Goal: Task Accomplishment & Management: Complete application form

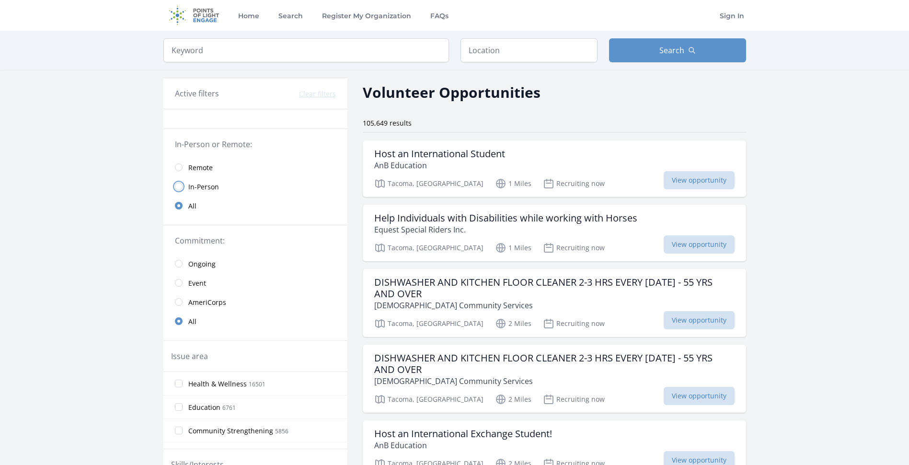
click at [177, 188] on input "radio" at bounding box center [179, 186] width 8 height 8
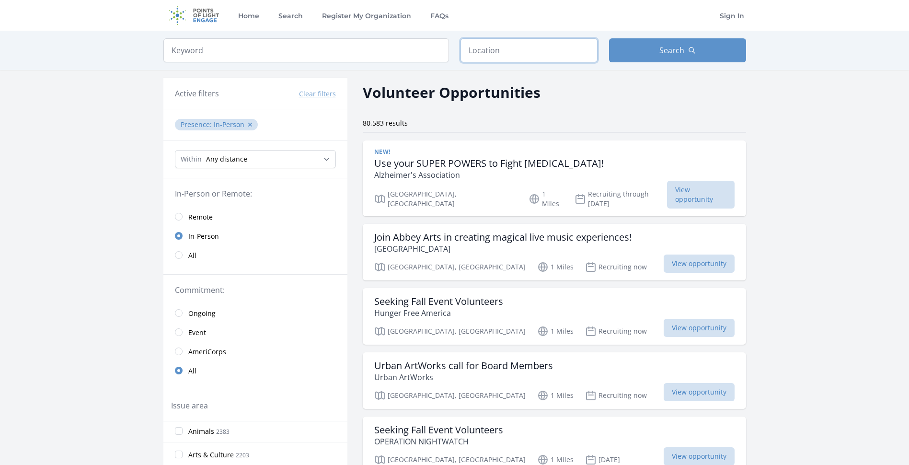
click at [523, 53] on input "text" at bounding box center [528, 50] width 137 height 24
type input "Tacoma, WA, USA"
click at [687, 46] on button "Search" at bounding box center [677, 50] width 137 height 24
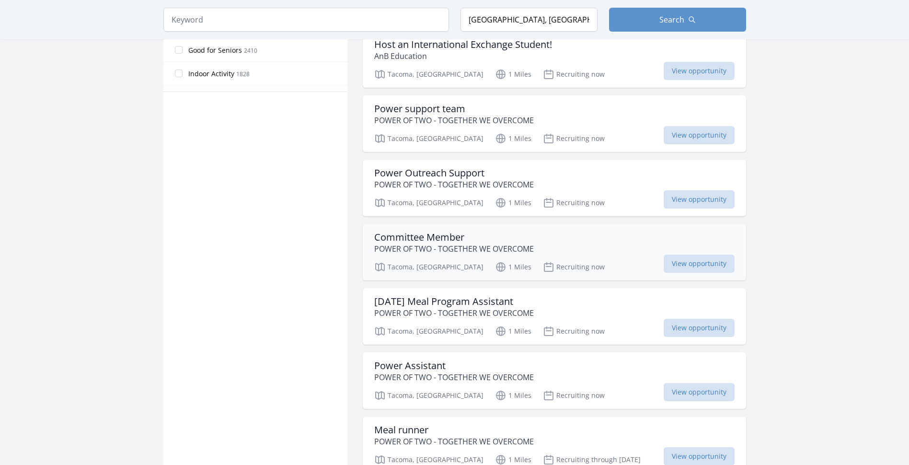
scroll to position [671, 0]
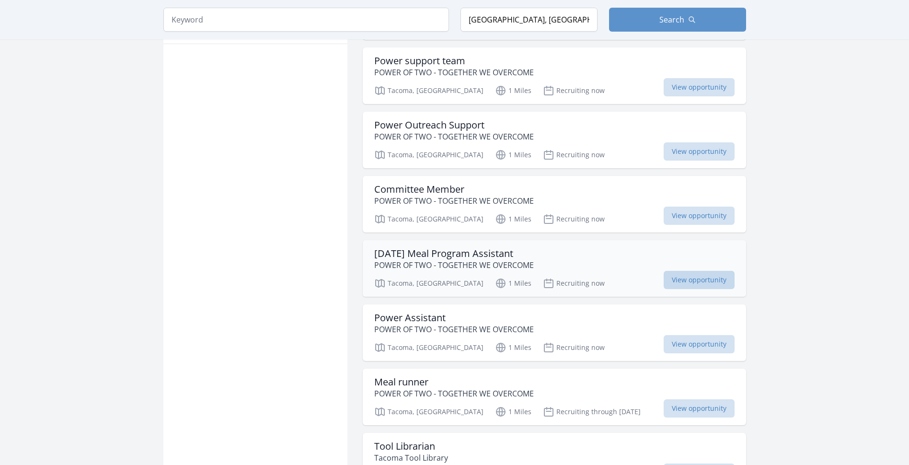
click at [688, 278] on span "View opportunity" at bounding box center [698, 280] width 71 height 18
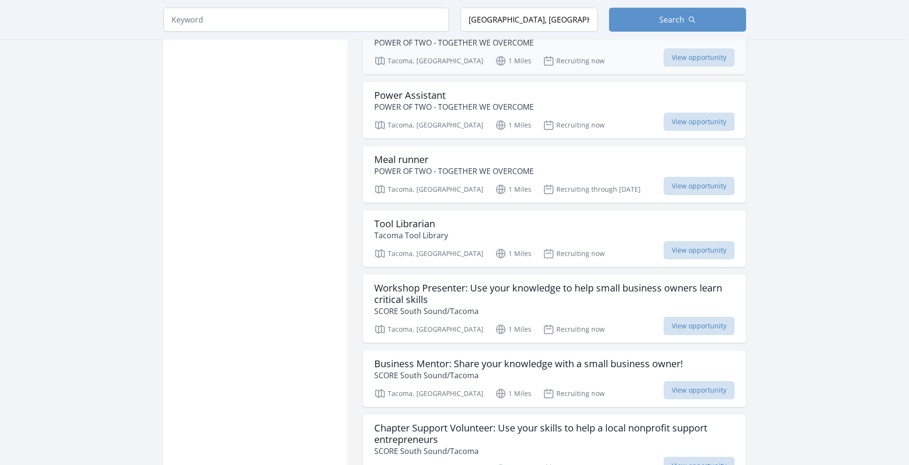
scroll to position [910, 0]
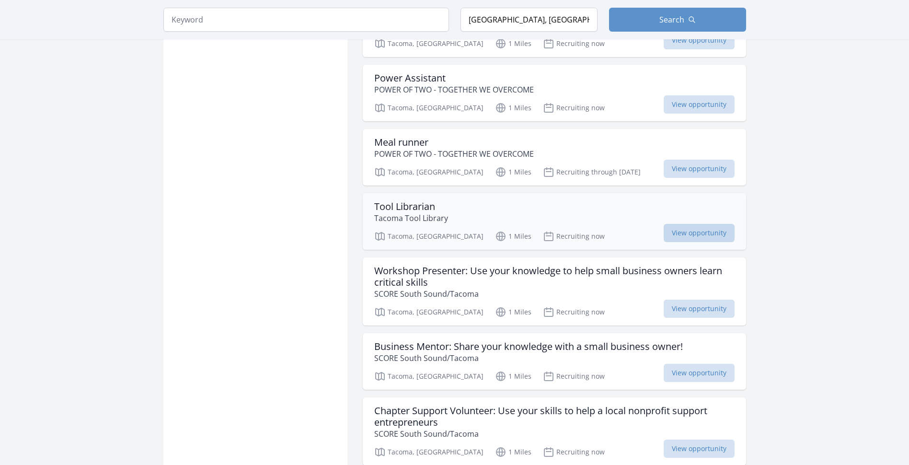
click at [699, 235] on span "View opportunity" at bounding box center [698, 233] width 71 height 18
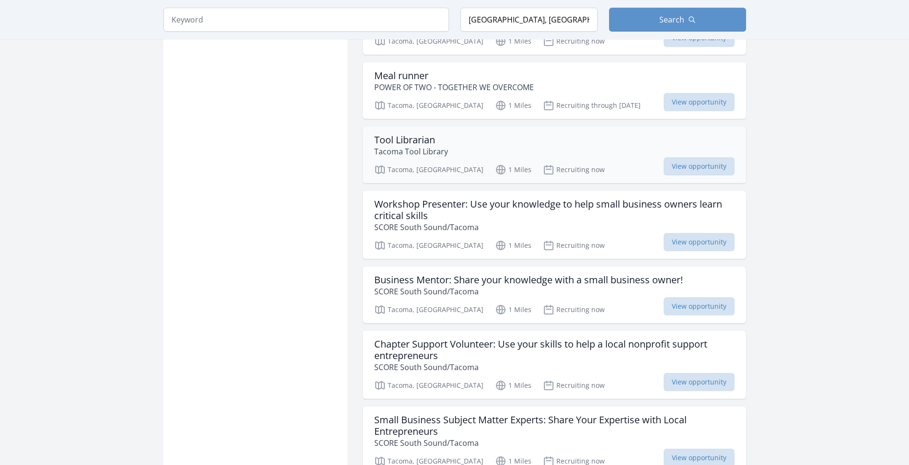
scroll to position [1006, 0]
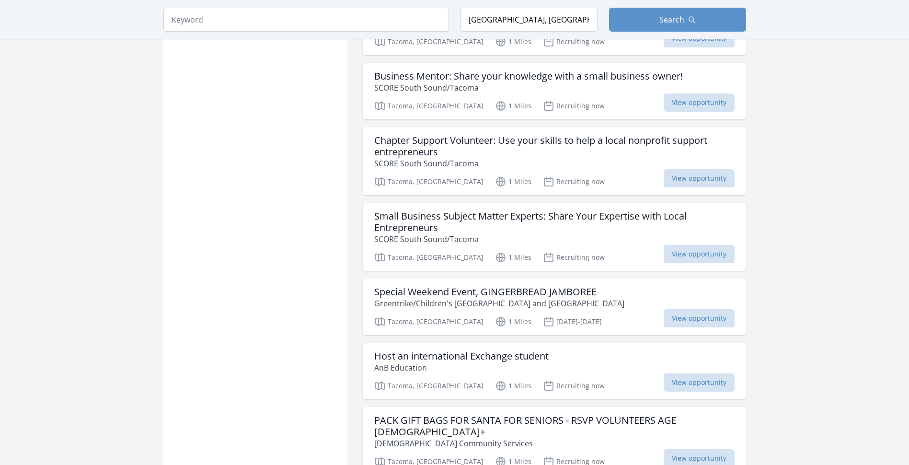
scroll to position [1197, 0]
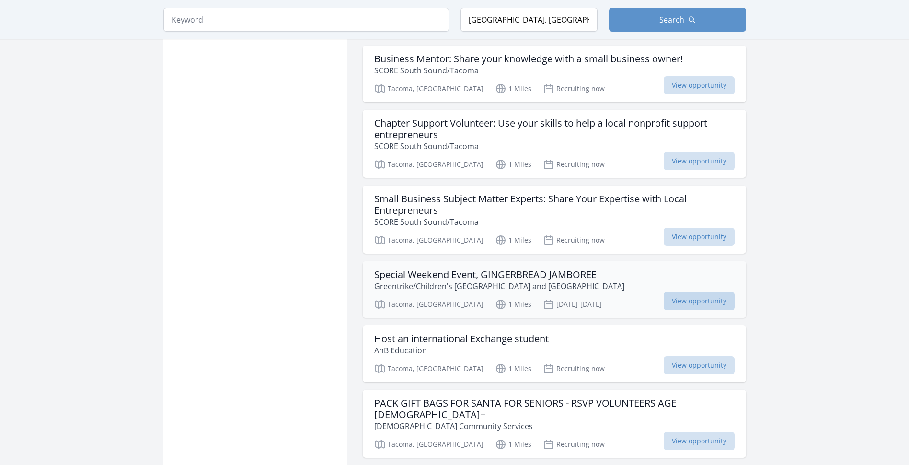
click at [708, 303] on span "View opportunity" at bounding box center [698, 301] width 71 height 18
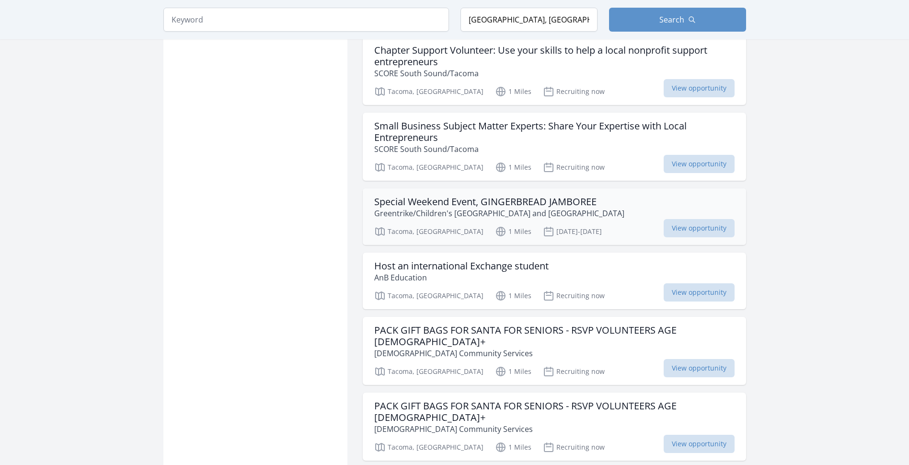
scroll to position [1293, 0]
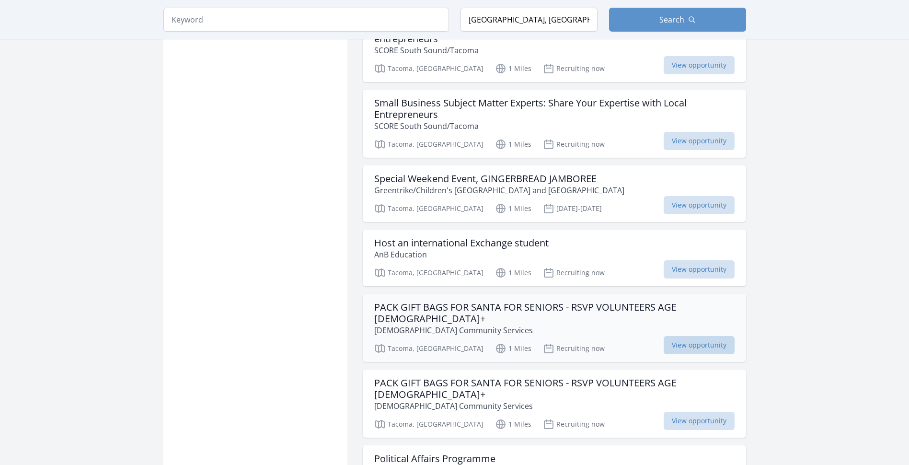
click at [690, 336] on span "View opportunity" at bounding box center [698, 345] width 71 height 18
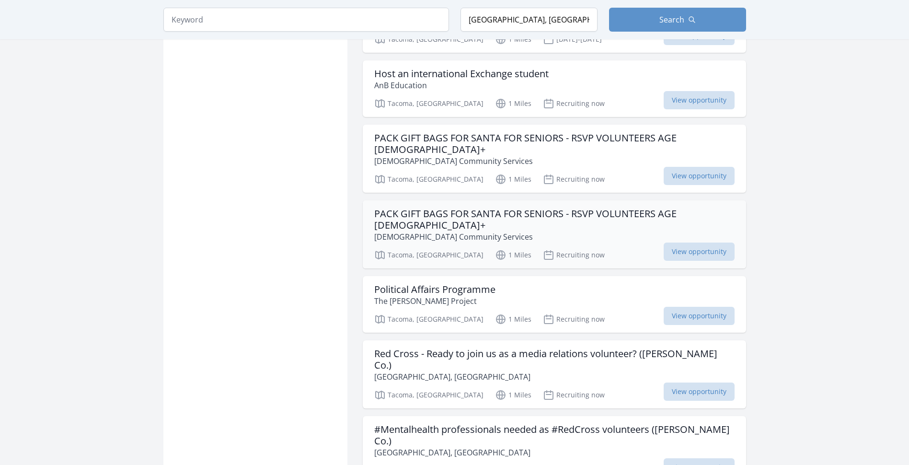
scroll to position [1485, 0]
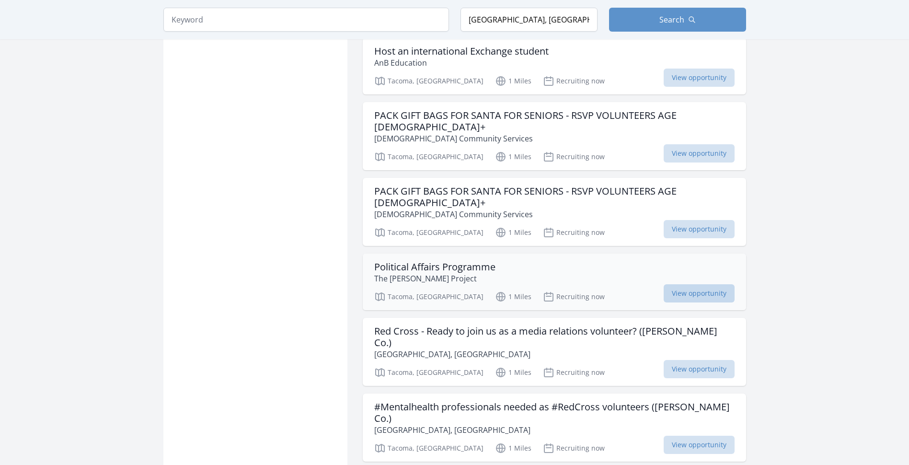
click at [683, 284] on span "View opportunity" at bounding box center [698, 293] width 71 height 18
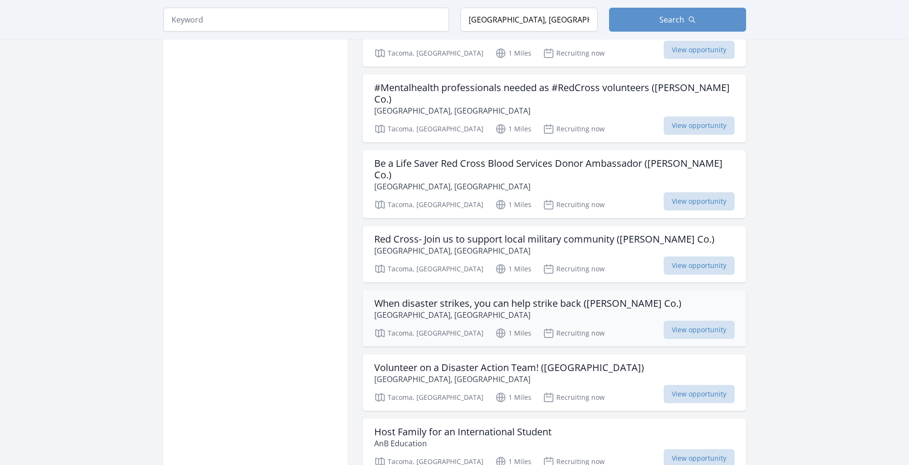
scroll to position [1820, 0]
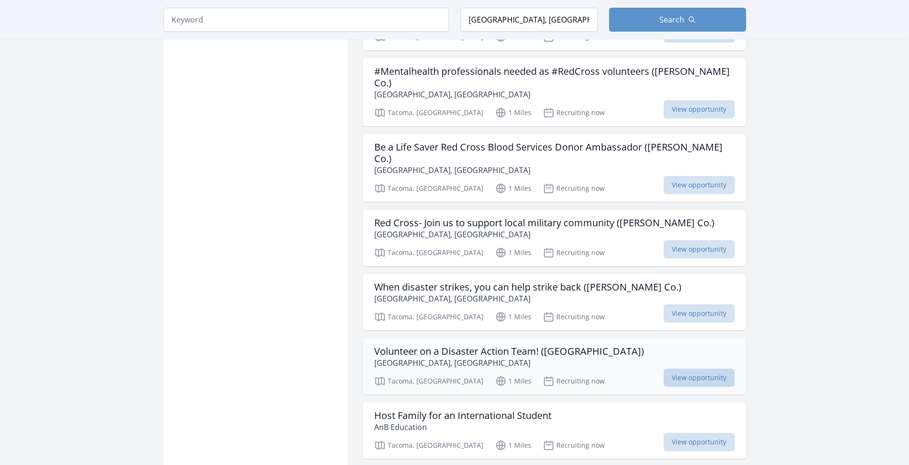
click at [682, 368] on span "View opportunity" at bounding box center [698, 377] width 71 height 18
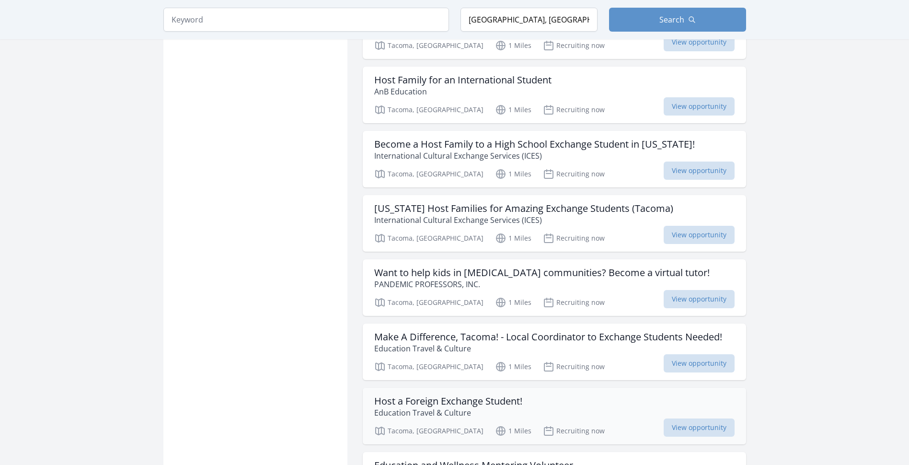
scroll to position [2203, 0]
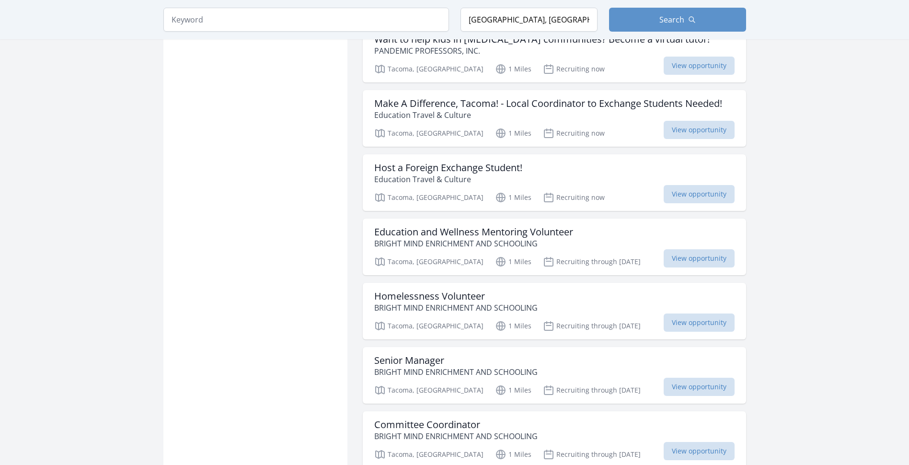
scroll to position [2395, 0]
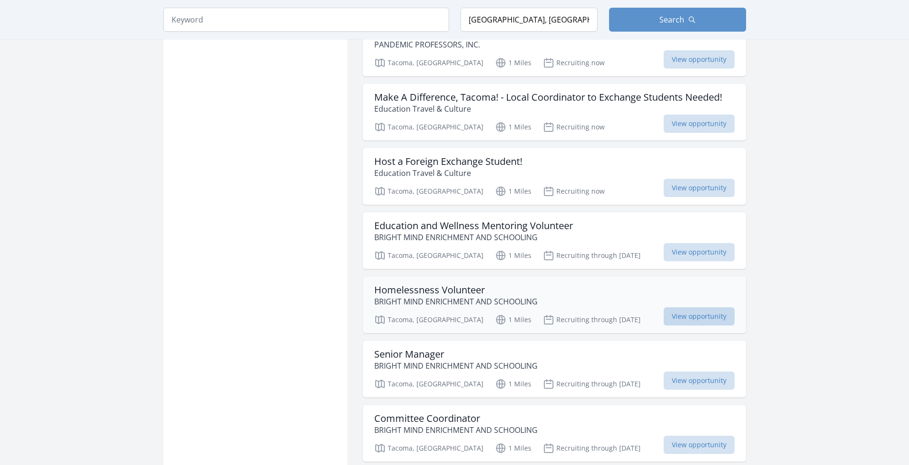
click at [679, 307] on span "View opportunity" at bounding box center [698, 316] width 71 height 18
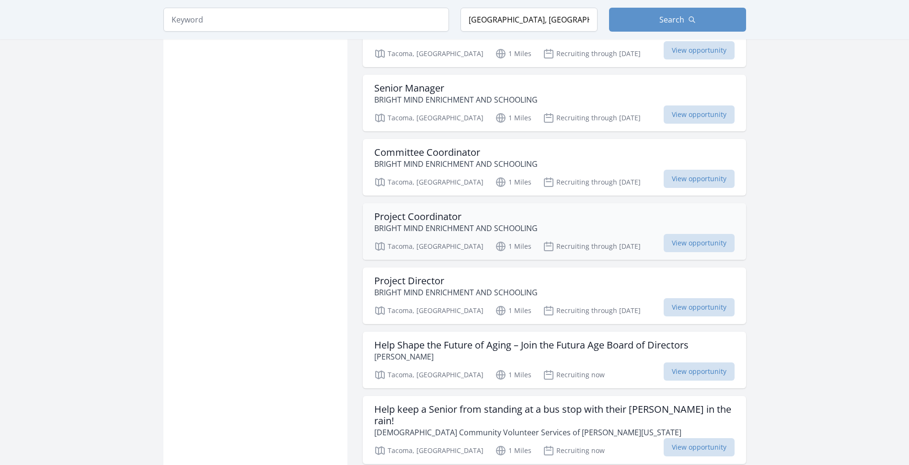
scroll to position [2682, 0]
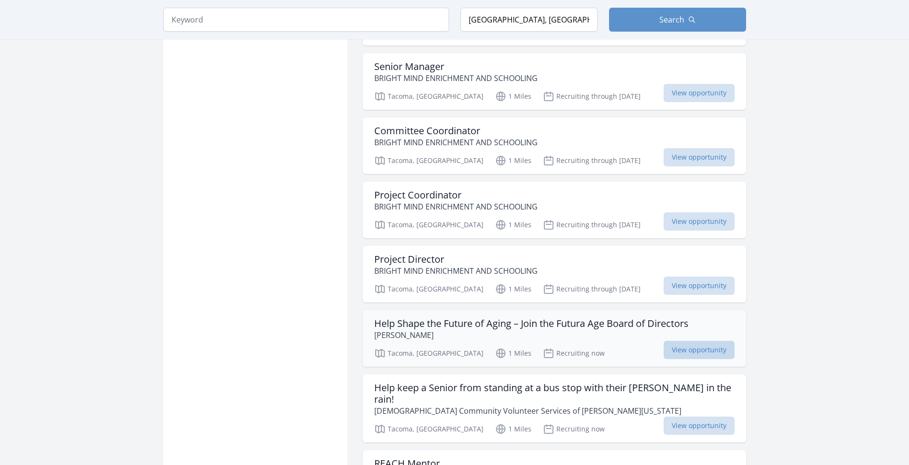
click at [694, 341] on span "View opportunity" at bounding box center [698, 350] width 71 height 18
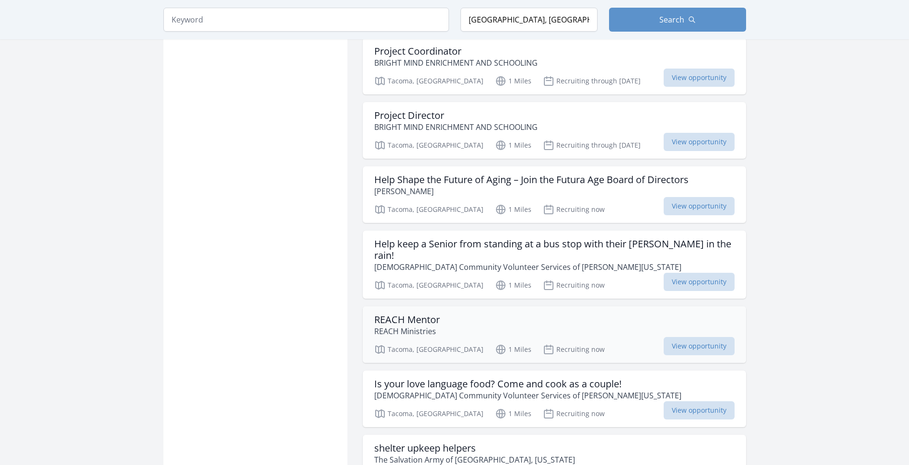
scroll to position [2874, 0]
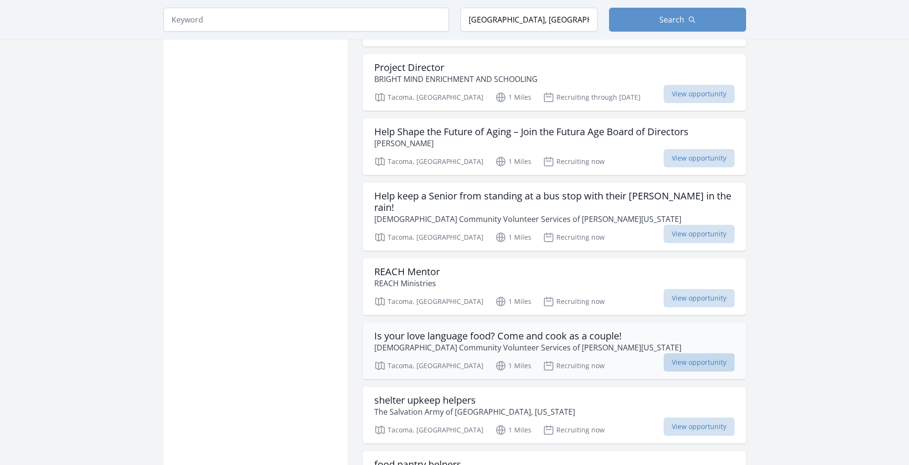
click at [692, 353] on span "View opportunity" at bounding box center [698, 362] width 71 height 18
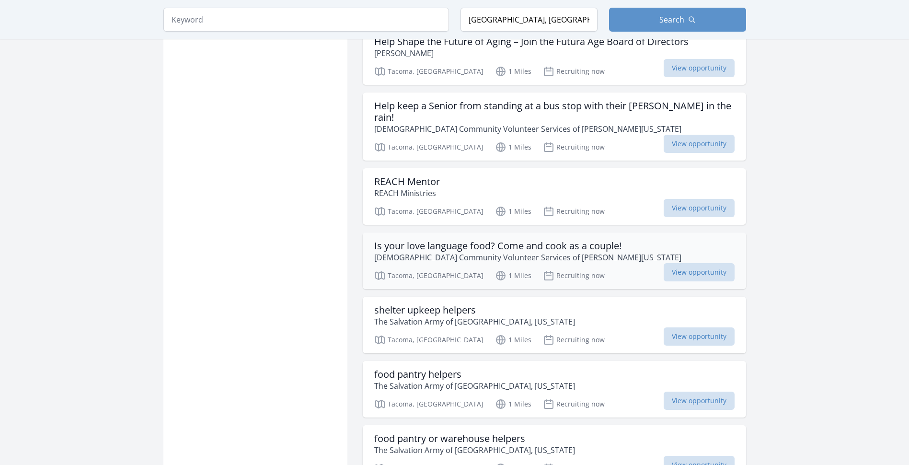
scroll to position [2969, 0]
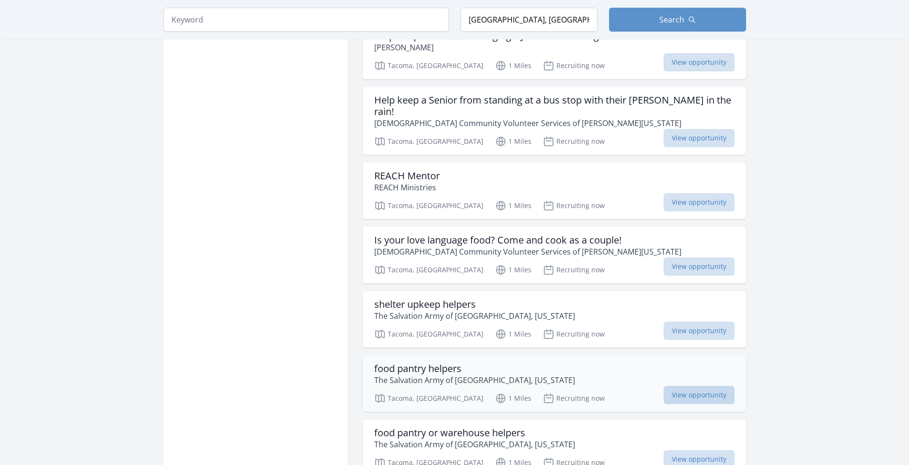
click at [691, 386] on span "View opportunity" at bounding box center [698, 395] width 71 height 18
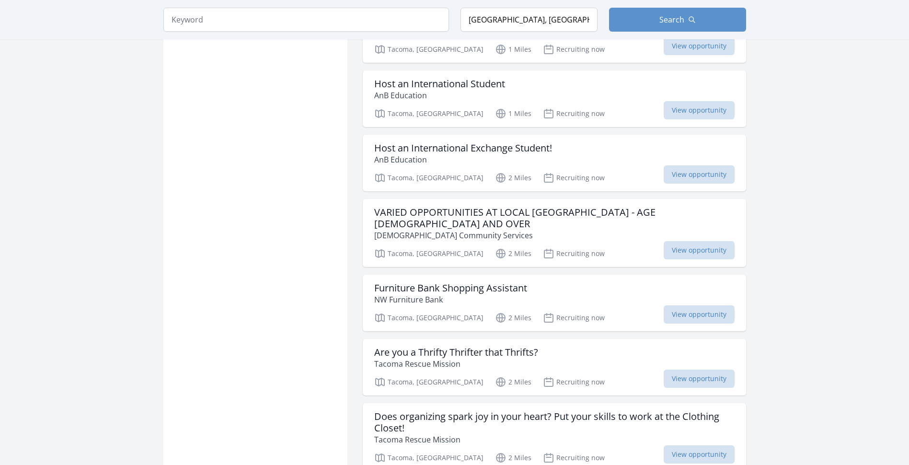
scroll to position [3640, 0]
click at [702, 368] on span "View opportunity" at bounding box center [698, 377] width 71 height 18
click at [680, 304] on span "View opportunity" at bounding box center [698, 313] width 71 height 18
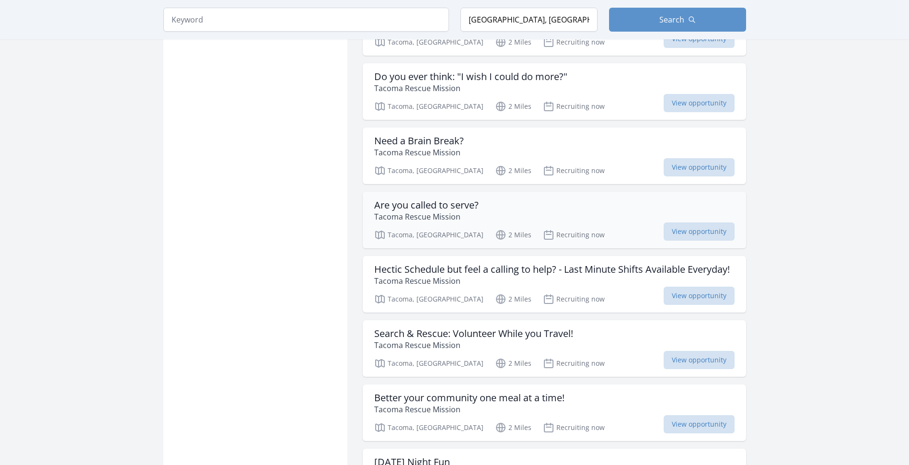
scroll to position [4071, 0]
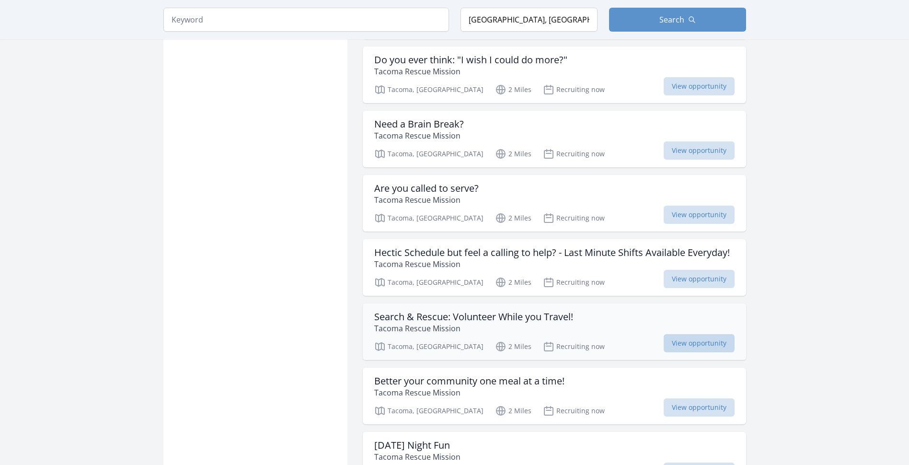
click at [692, 334] on span "View opportunity" at bounding box center [698, 343] width 71 height 18
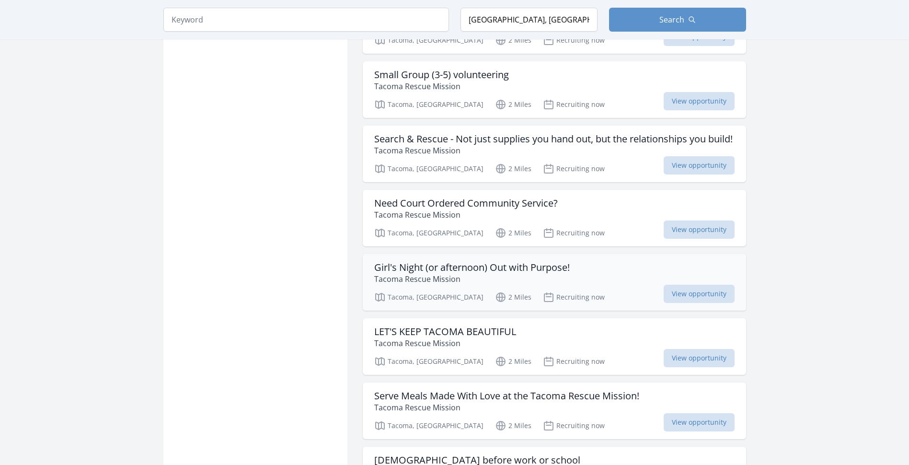
scroll to position [4789, 0]
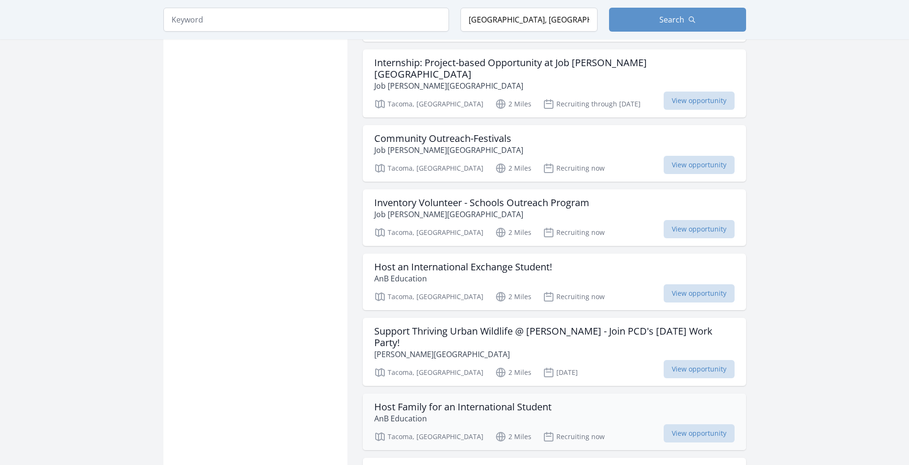
scroll to position [6035, 0]
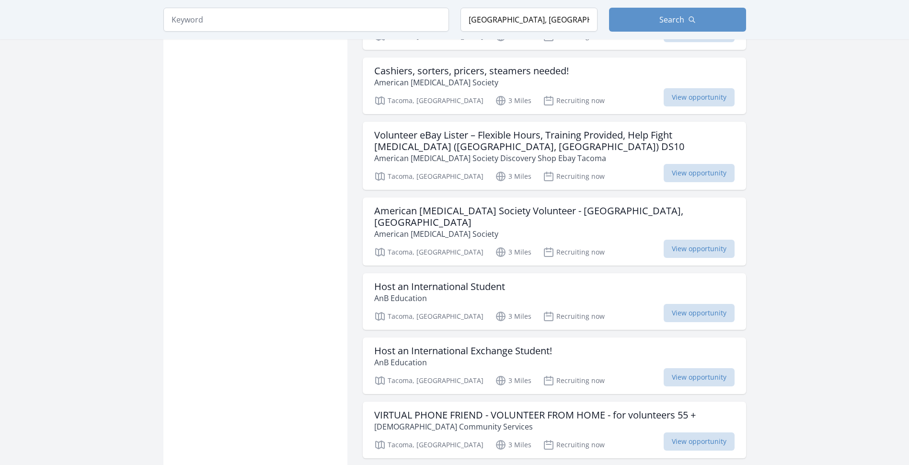
scroll to position [7472, 0]
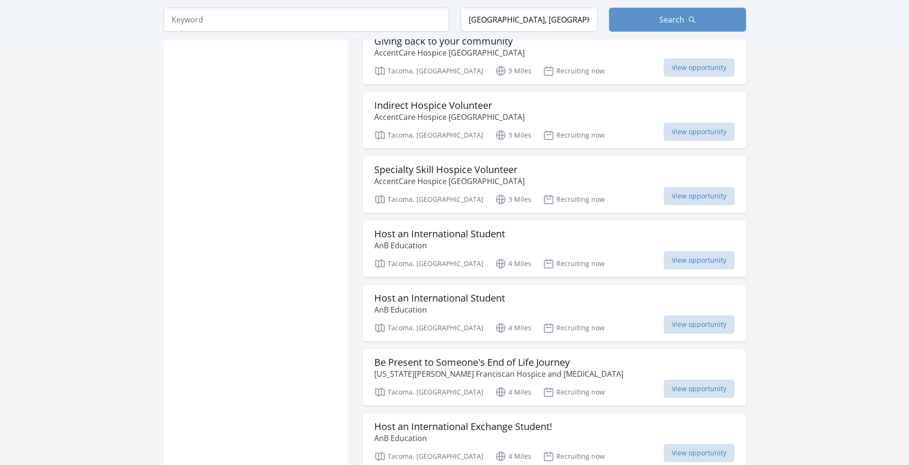
scroll to position [8861, 0]
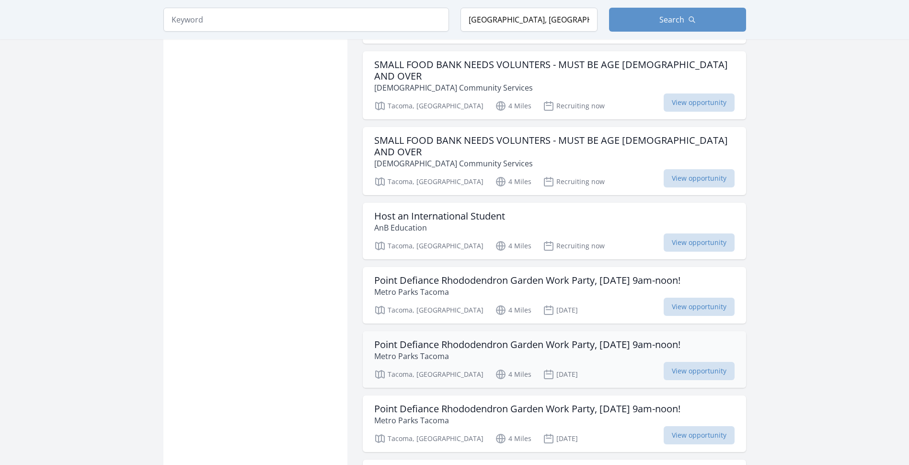
scroll to position [9292, 0]
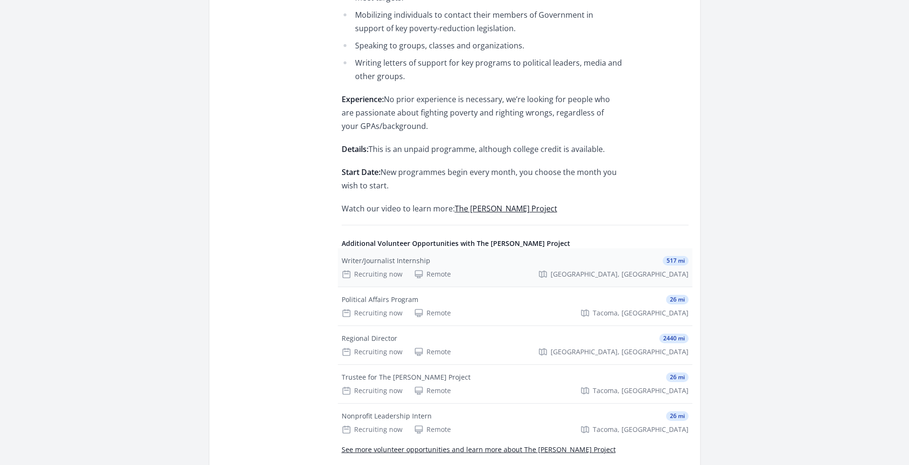
scroll to position [575, 0]
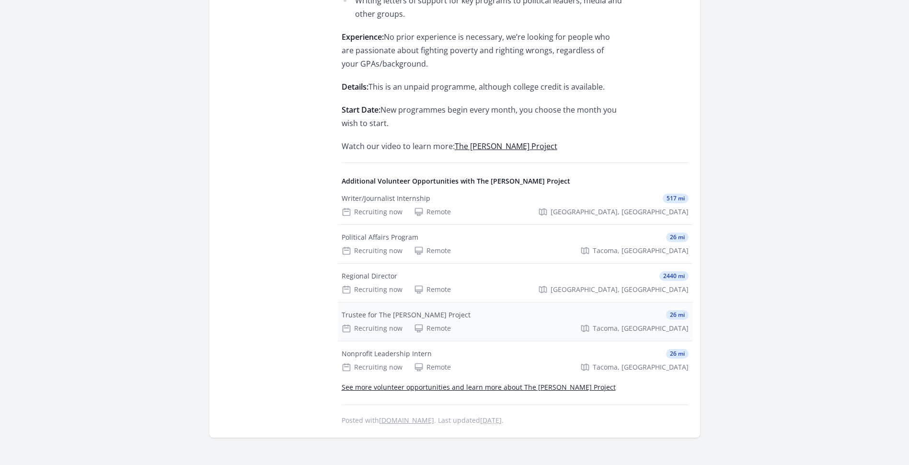
click at [560, 325] on div "Recruiting now Remote [GEOGRAPHIC_DATA], [GEOGRAPHIC_DATA]" at bounding box center [514, 328] width 347 height 10
click at [504, 248] on div "Recruiting now Remote [GEOGRAPHIC_DATA], [GEOGRAPHIC_DATA]" at bounding box center [514, 251] width 347 height 10
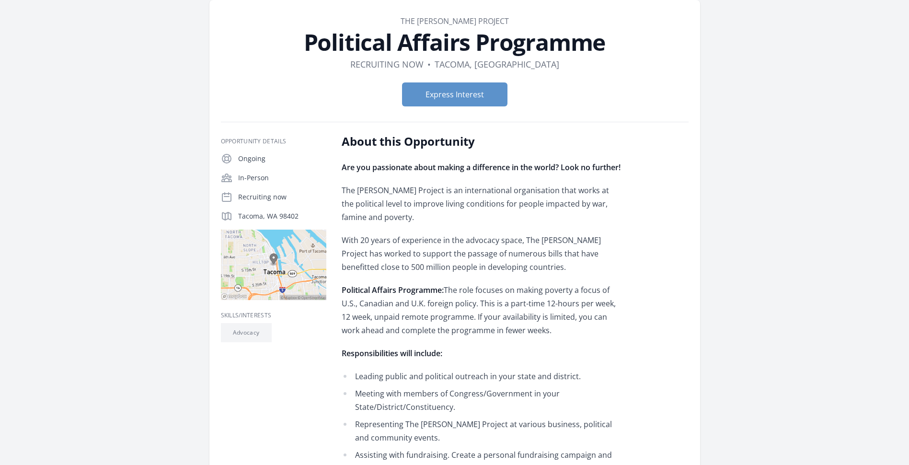
scroll to position [0, 0]
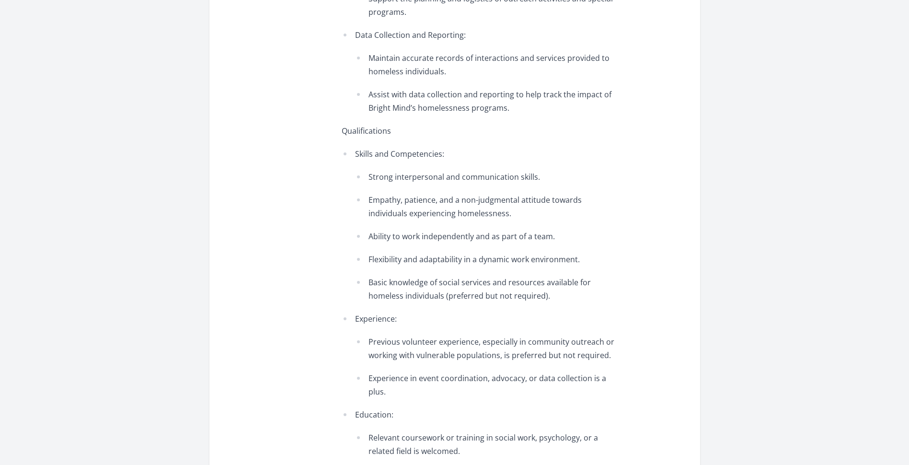
scroll to position [766, 0]
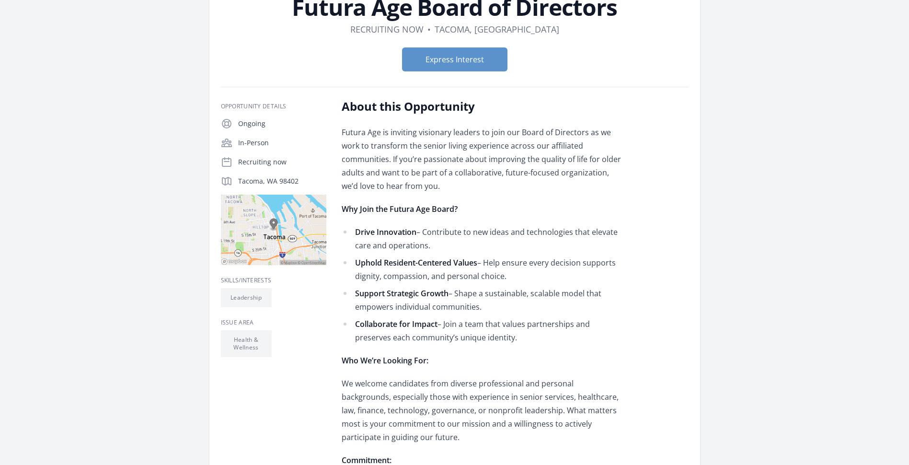
scroll to position [96, 0]
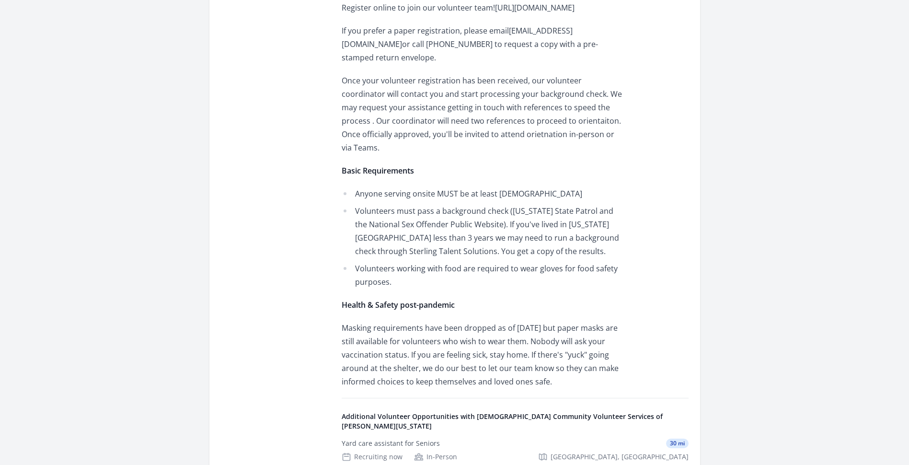
scroll to position [479, 0]
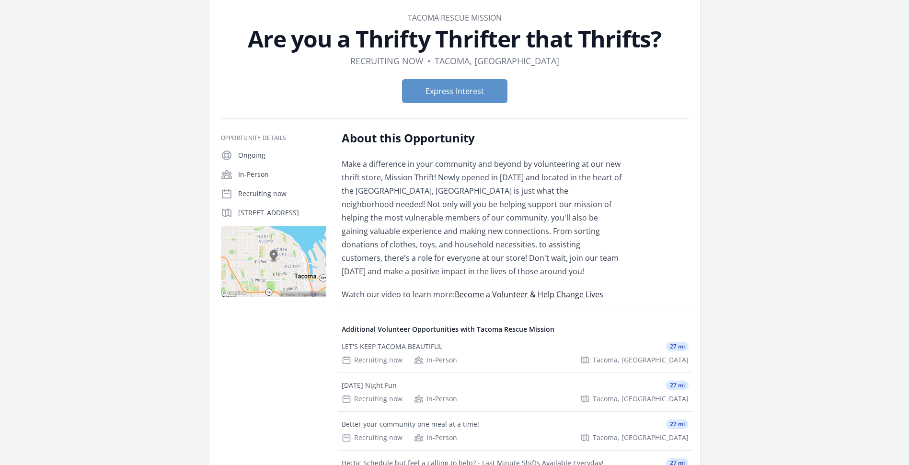
scroll to position [48, 0]
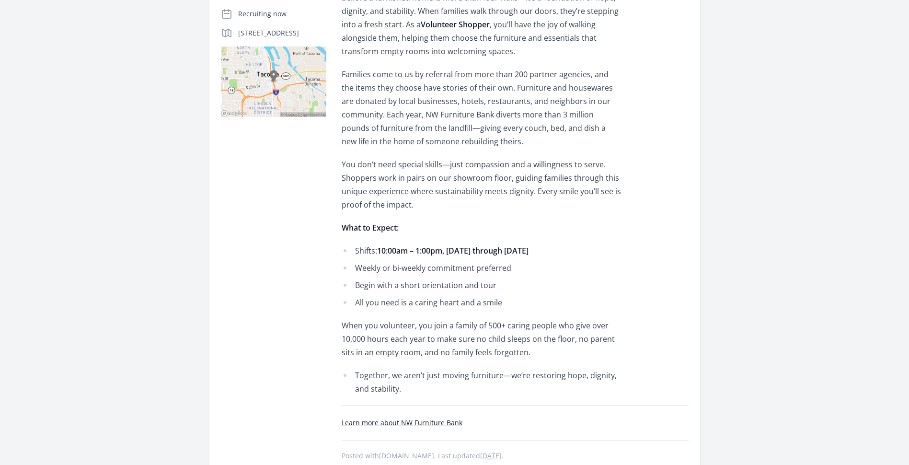
scroll to position [239, 0]
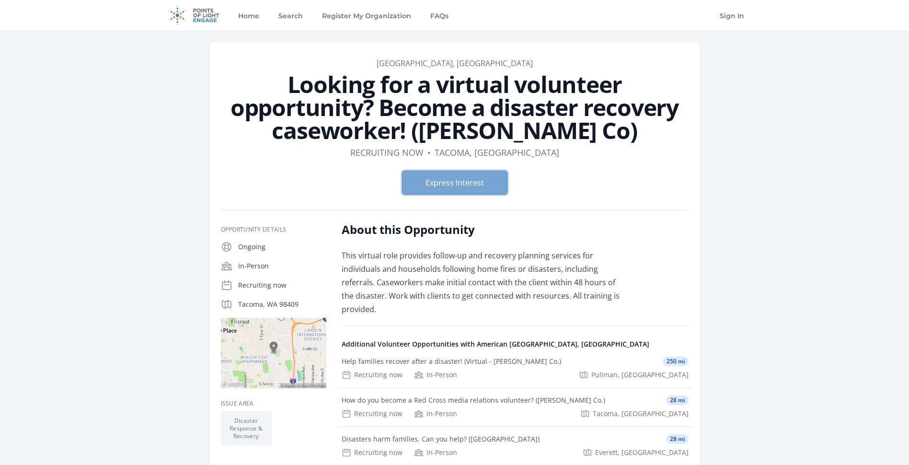
click at [478, 180] on button "Express Interest" at bounding box center [454, 183] width 105 height 24
